Goal: Transaction & Acquisition: Purchase product/service

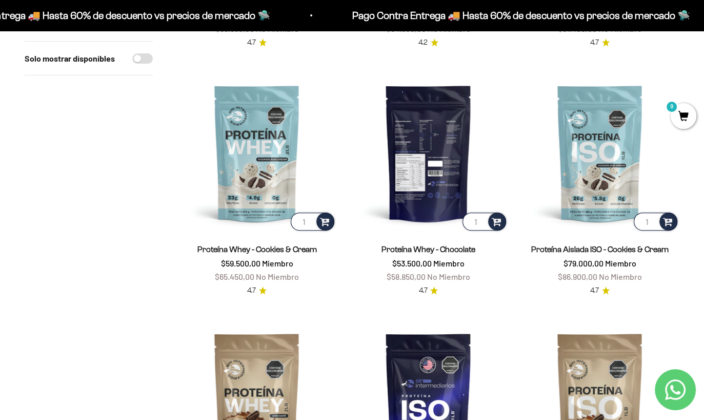
scroll to position [337, 0]
click at [417, 172] on img at bounding box center [428, 152] width 159 height 159
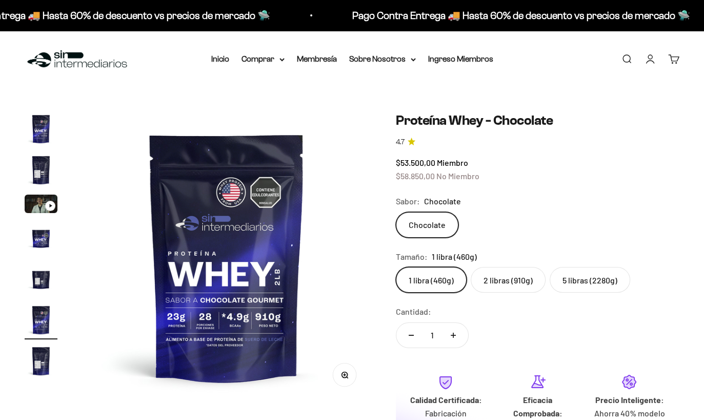
scroll to position [0, 1477]
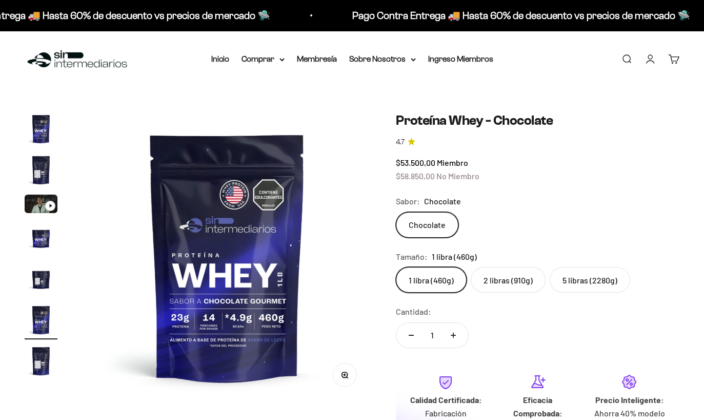
click at [486, 286] on label "2 libras (910g)" at bounding box center [508, 280] width 75 height 26
click at [396, 267] on input "2 libras (910g)" at bounding box center [396, 266] width 1 height 1
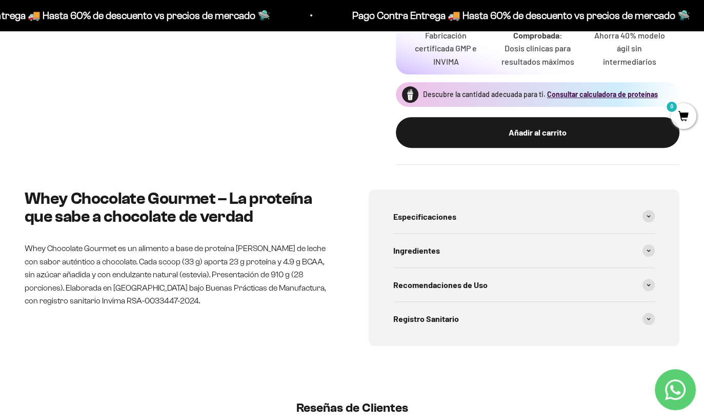
scroll to position [380, 0]
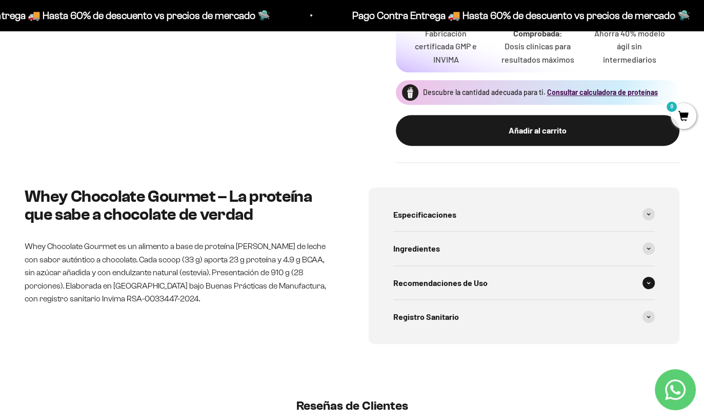
click at [488, 283] on div "Recomendaciones de Uso" at bounding box center [525, 283] width 262 height 34
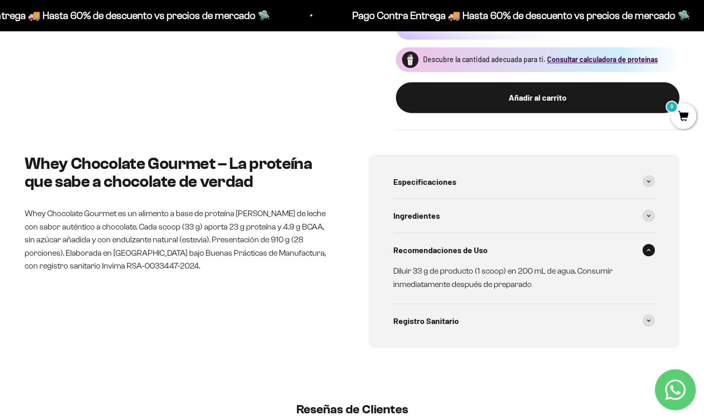
scroll to position [415, 0]
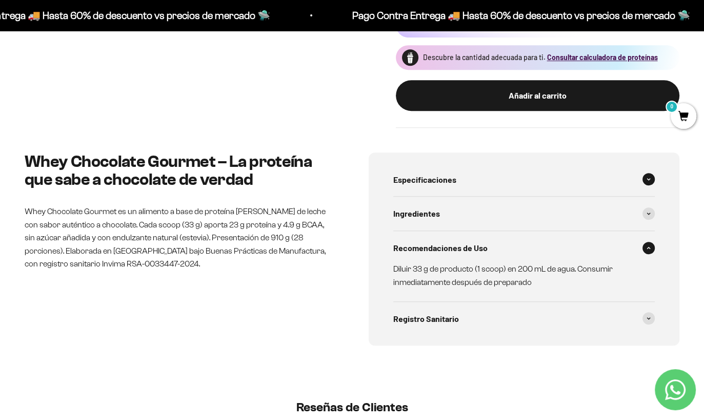
click at [485, 179] on div "Especificaciones" at bounding box center [525, 180] width 262 height 34
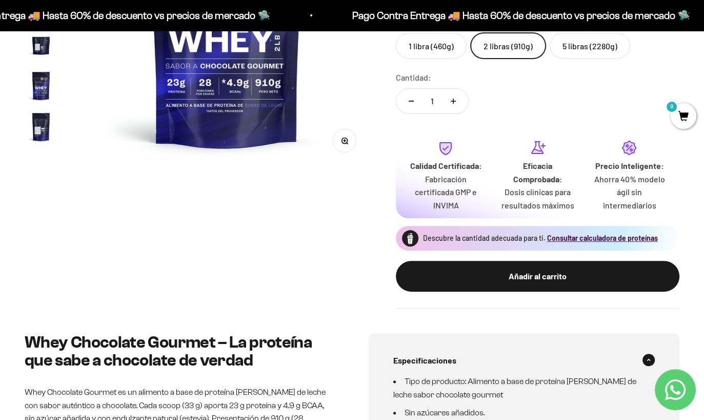
scroll to position [0, 0]
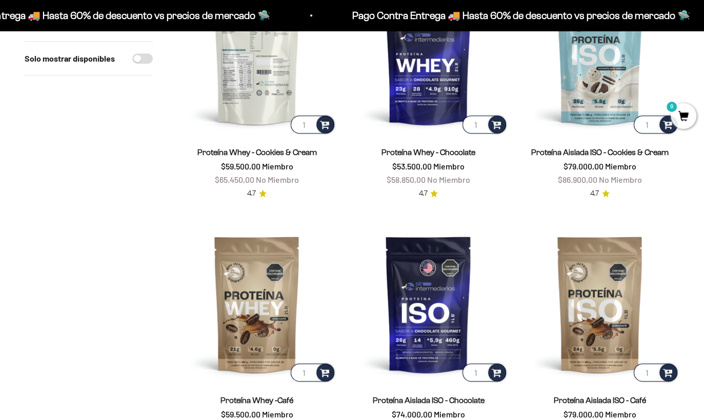
scroll to position [518, 0]
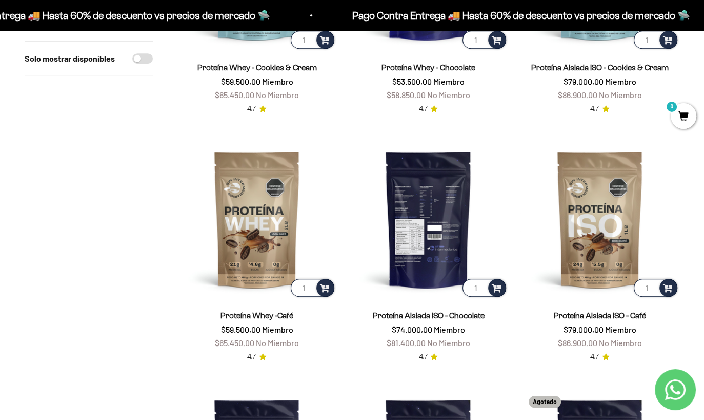
click at [408, 221] on img at bounding box center [428, 219] width 159 height 159
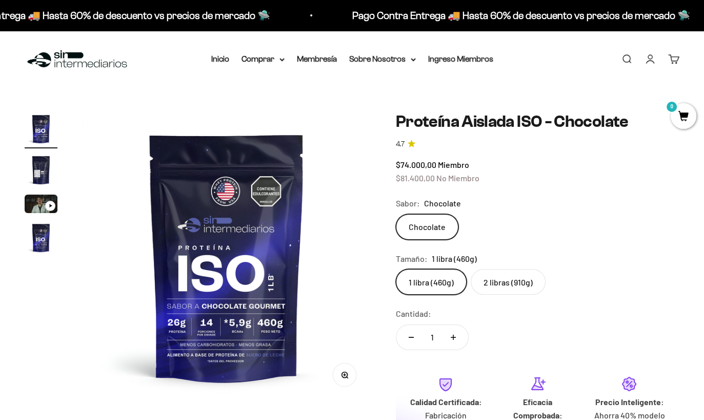
click at [507, 287] on label "2 libras (910g)" at bounding box center [508, 282] width 75 height 26
click at [396, 269] on input "2 libras (910g)" at bounding box center [396, 268] width 1 height 1
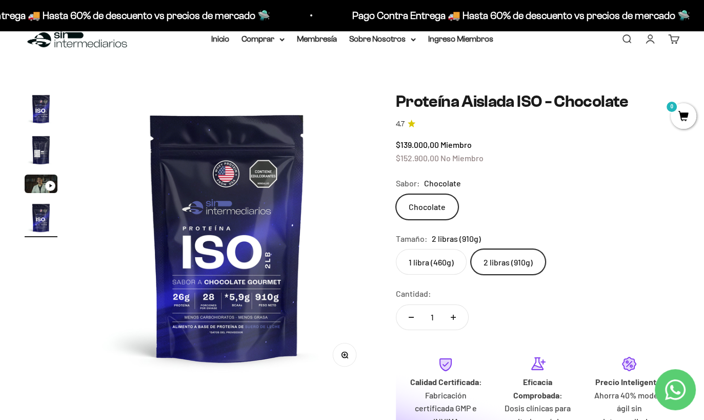
scroll to position [21, 0]
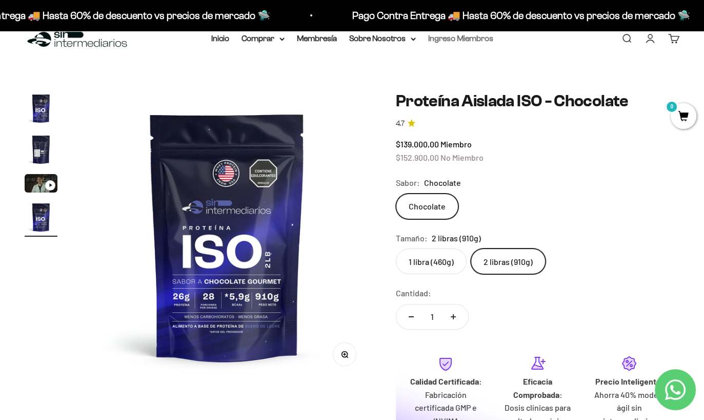
click at [469, 36] on link "Ingreso Miembros" at bounding box center [460, 38] width 65 height 9
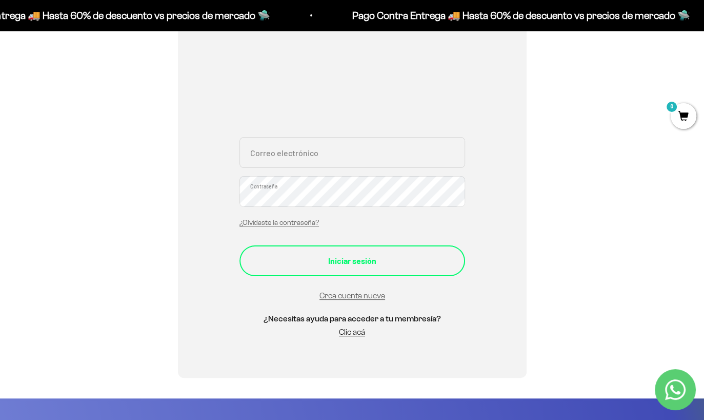
scroll to position [144, 0]
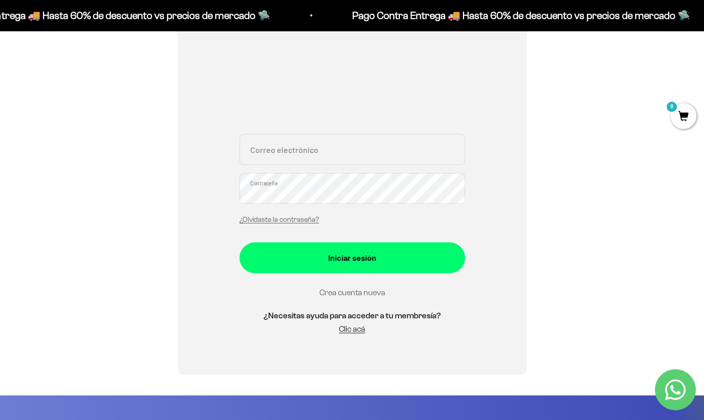
click at [358, 295] on link "Crea cuenta nueva" at bounding box center [353, 292] width 66 height 9
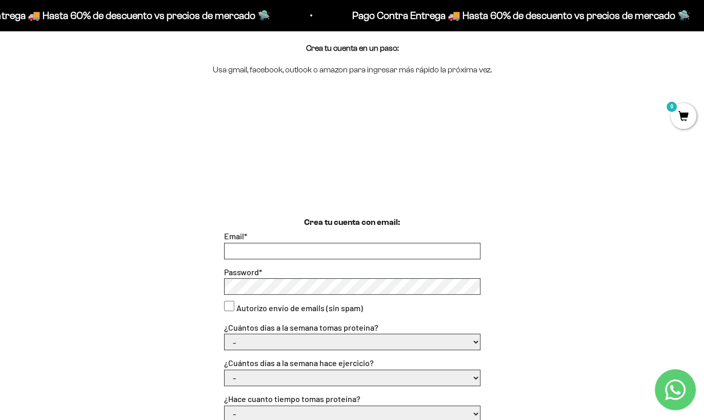
scroll to position [108, 0]
click at [309, 253] on input "Email *" at bounding box center [353, 249] width 256 height 15
type input "[EMAIL_ADDRESS][DOMAIN_NAME]"
click at [232, 303] on consent"] "Autorizo envío de emails (sin spam)" at bounding box center [229, 305] width 10 height 10
checkbox consent"] "true"
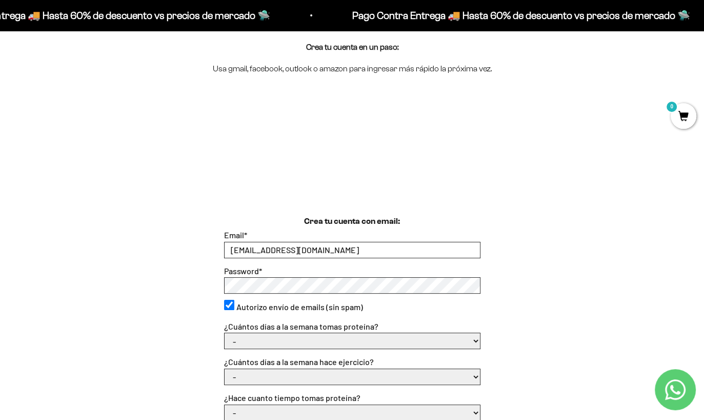
click at [279, 343] on select "- 1 o 2 3 a 5 6 o 7" at bounding box center [353, 340] width 256 height 15
select select "6 o 7"
click at [225, 333] on select "- 1 o 2 3 a 5 6 o 7" at bounding box center [353, 340] width 256 height 15
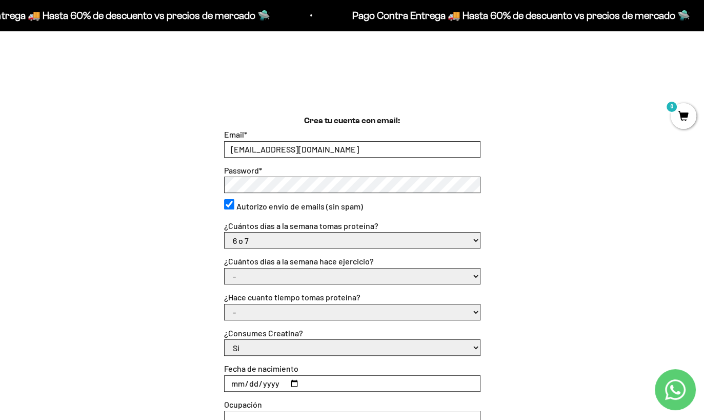
scroll to position [209, 0]
click at [307, 278] on select "- No hago 1 a 2 días 3 a 5 días 6 o 7 días" at bounding box center [353, 274] width 256 height 15
select select "6 o 7 días"
click at [225, 267] on select "- No hago 1 a 2 días 3 a 5 días 6 o 7 días" at bounding box center [353, 274] width 256 height 15
click at [289, 311] on select "- Apenas estoy empezando Menos de 6 meses Más de 6 meses Hace más de un año" at bounding box center [353, 310] width 256 height 15
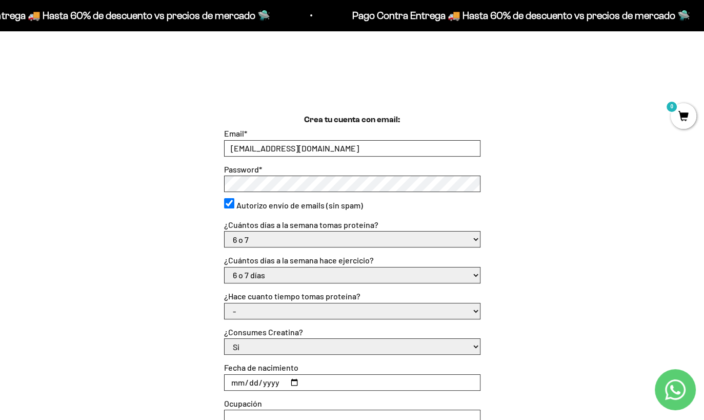
select select "Hace más de un año"
click at [225, 303] on select "- Apenas estoy empezando Menos de 6 meses Más de 6 meses Hace más de un año" at bounding box center [353, 310] width 256 height 15
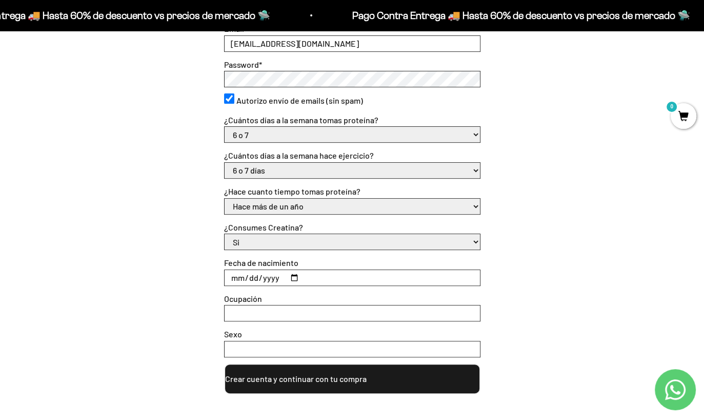
scroll to position [316, 0]
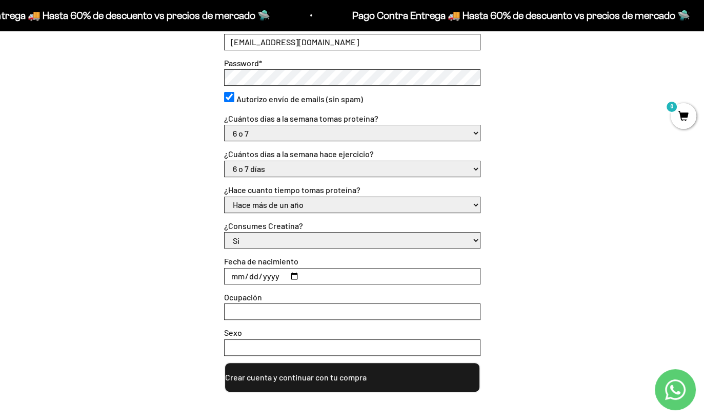
click at [296, 274] on input "Fecha de nacimiento" at bounding box center [353, 275] width 256 height 15
type input "1981-06-22"
click at [275, 310] on input "Ocupación" at bounding box center [353, 311] width 256 height 15
type input "Empleado"
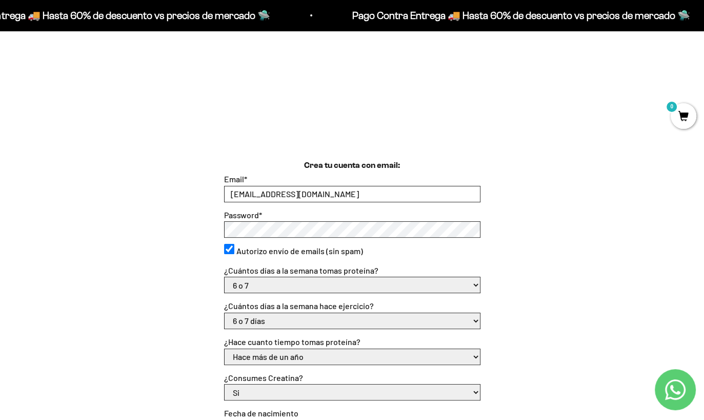
scroll to position [162, 0]
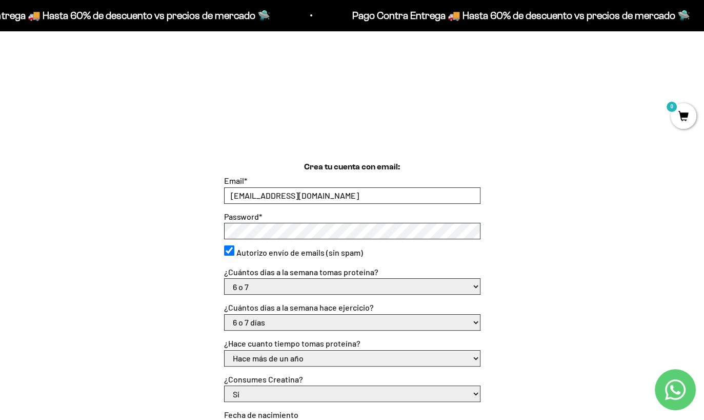
type input "Masculino"
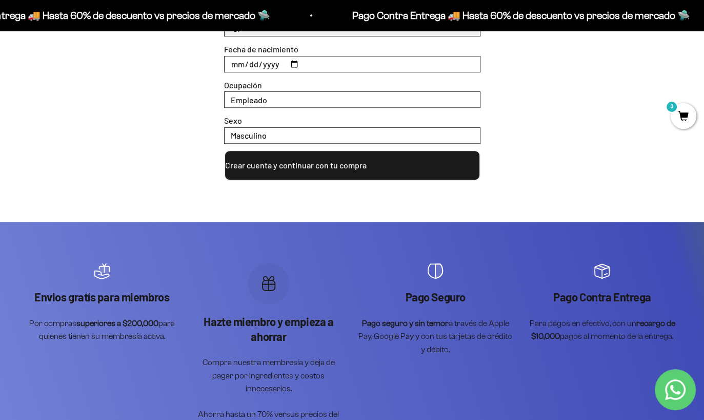
scroll to position [541, 0]
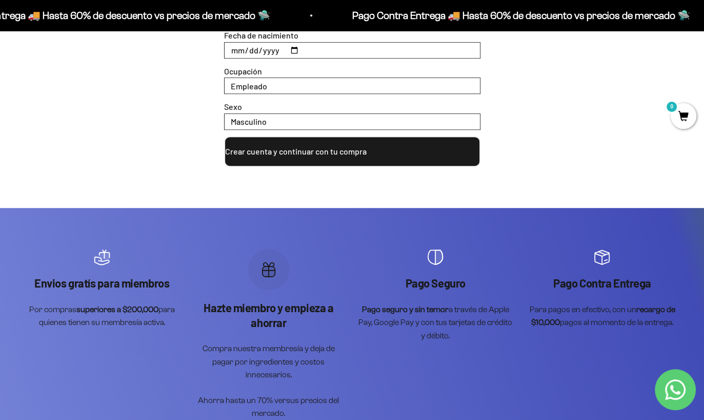
click at [296, 150] on button "Crear cuenta y continuar con tu compra" at bounding box center [352, 151] width 257 height 31
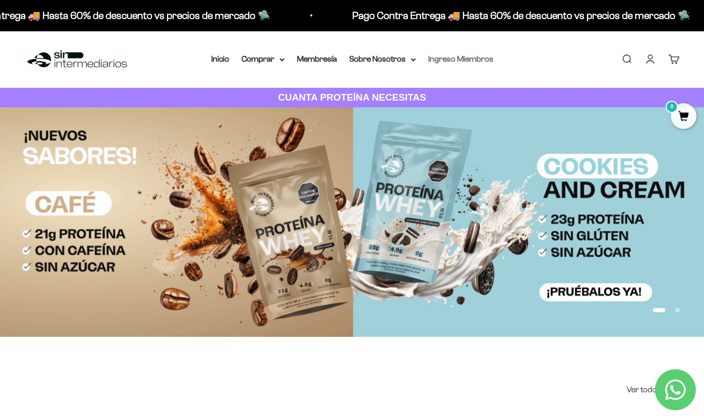
click at [466, 58] on link "Ingreso Miembros" at bounding box center [460, 58] width 65 height 9
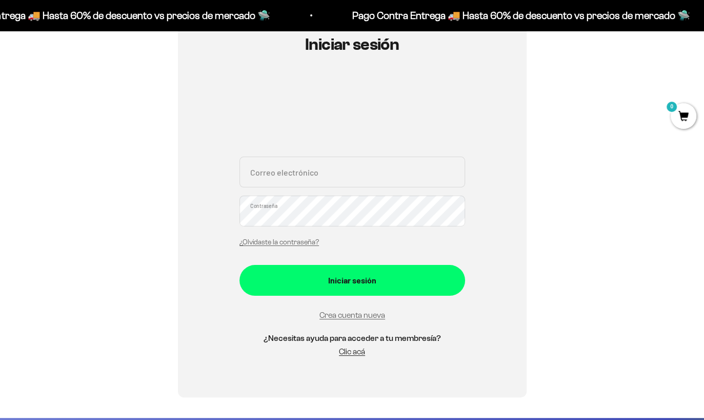
scroll to position [122, 0]
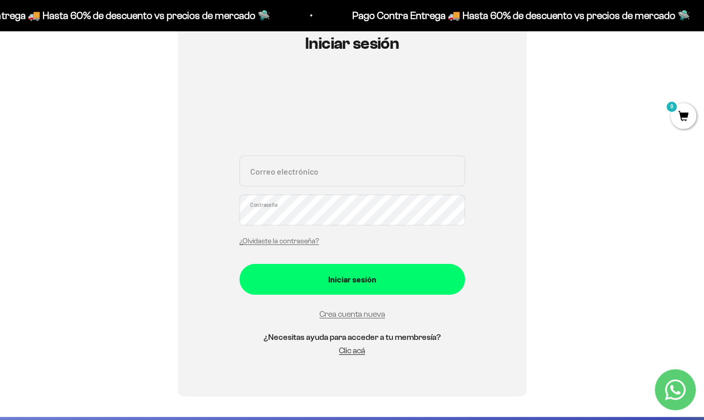
click at [285, 166] on input "Correo electrónico" at bounding box center [353, 170] width 226 height 31
type input "[EMAIL_ADDRESS][DOMAIN_NAME]"
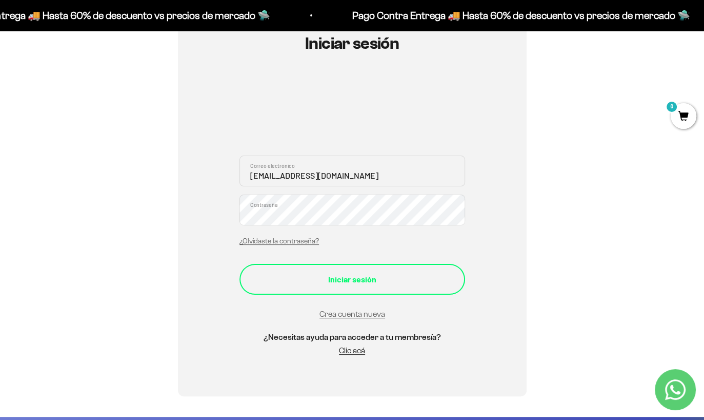
click at [345, 287] on button "Iniciar sesión" at bounding box center [353, 279] width 226 height 31
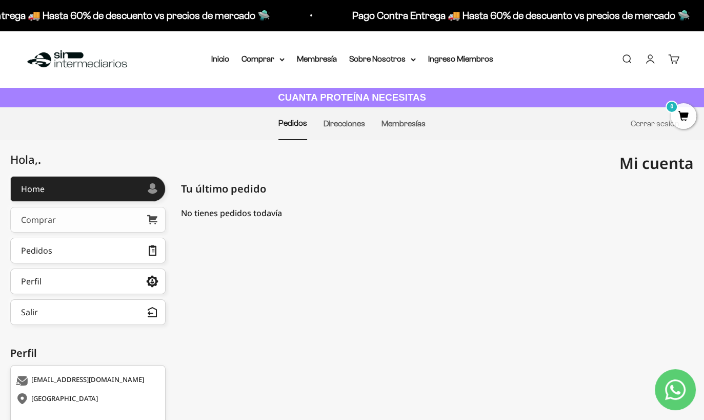
click at [63, 219] on link "Comprar" at bounding box center [87, 220] width 155 height 26
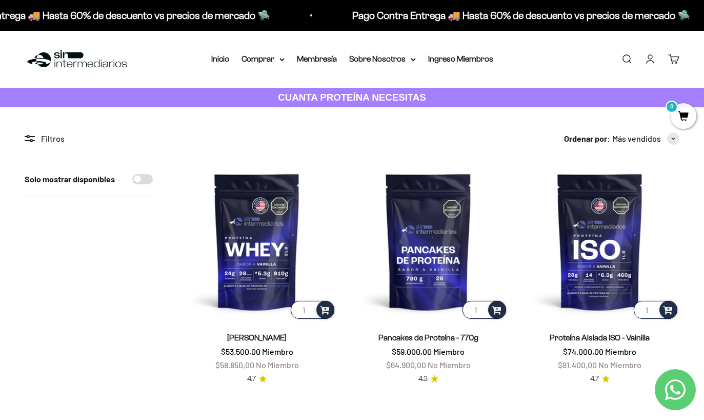
scroll to position [224, 0]
